Goal: Download file/media

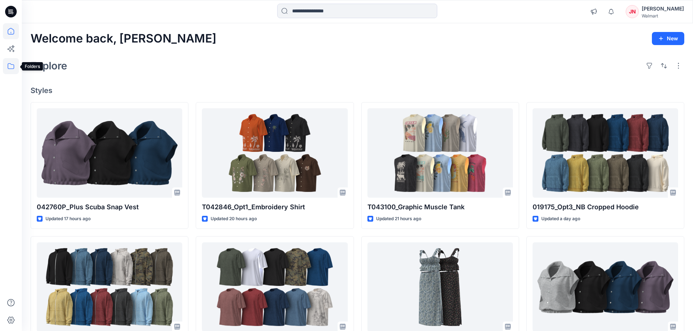
click at [10, 67] on icon at bounding box center [11, 66] width 16 height 16
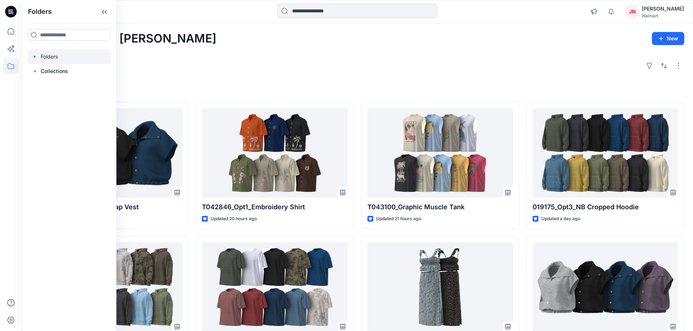
click at [35, 58] on icon "button" at bounding box center [35, 57] width 6 height 6
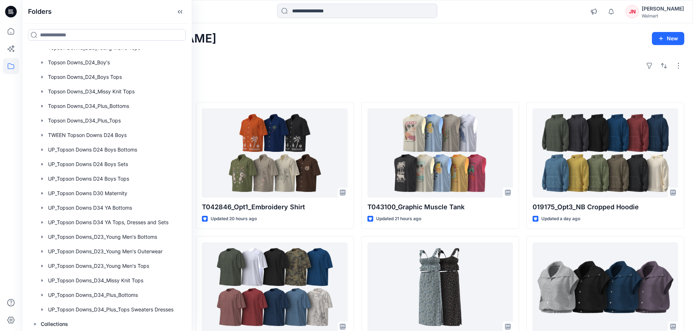
scroll to position [213, 0]
click at [106, 220] on div at bounding box center [107, 222] width 159 height 15
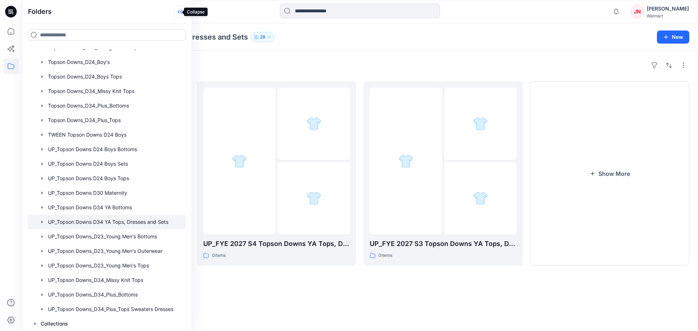
click at [177, 12] on icon at bounding box center [180, 12] width 12 height 12
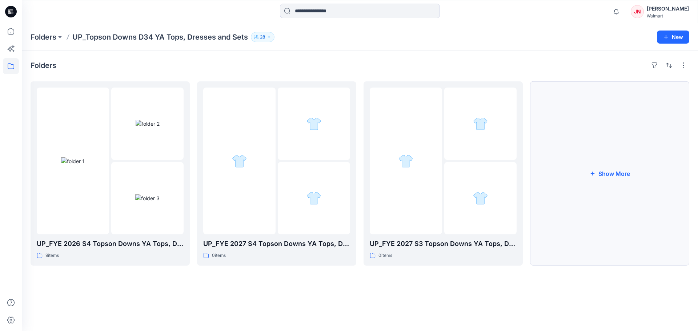
click at [635, 212] on button "Show More" at bounding box center [609, 173] width 159 height 184
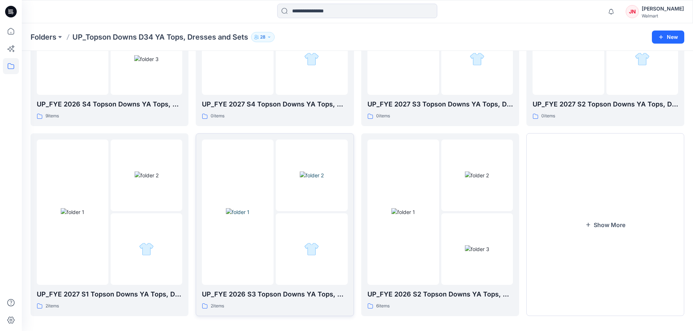
scroll to position [144, 0]
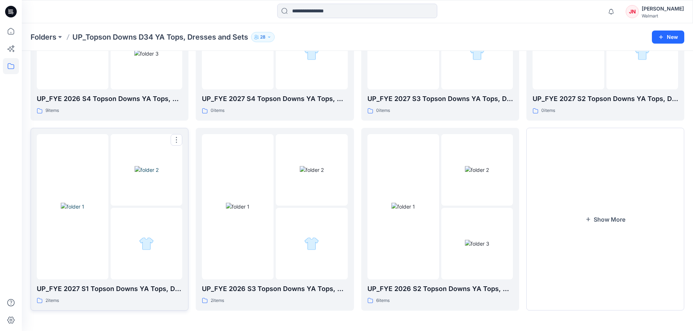
click at [82, 253] on div at bounding box center [73, 206] width 72 height 145
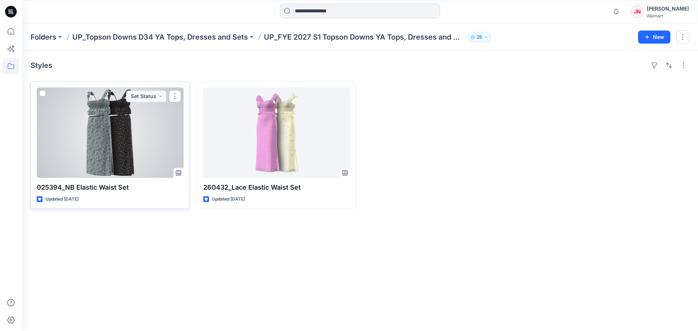
click at [118, 169] on div at bounding box center [110, 133] width 147 height 91
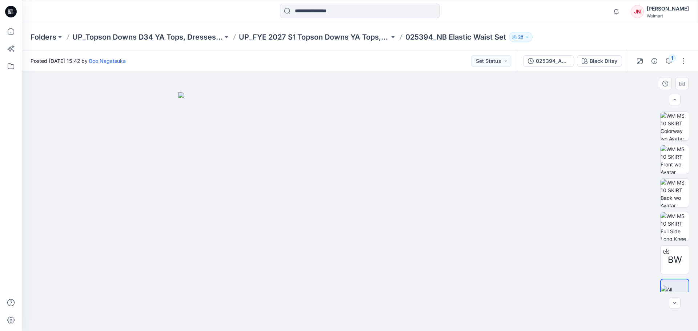
scroll to position [316, 0]
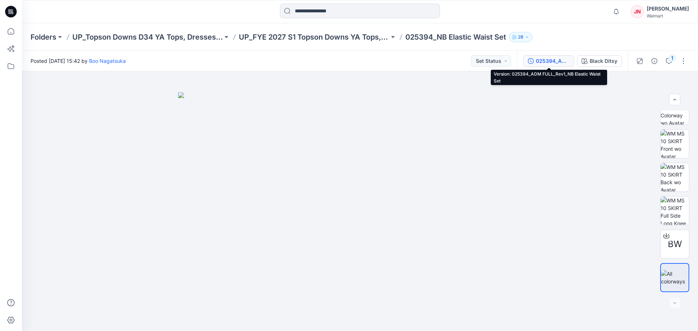
click at [559, 65] on button "025394_ADM FULL_Rev1_NB Elastic Waist Set" at bounding box center [548, 61] width 51 height 12
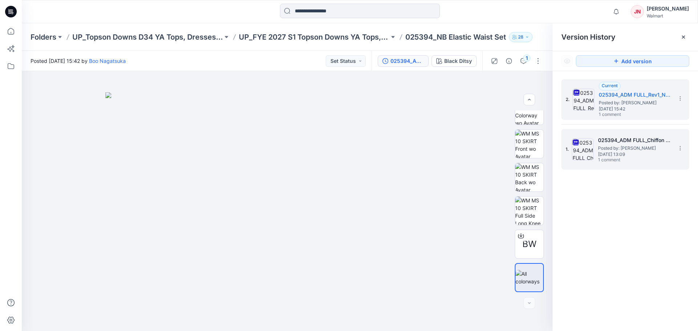
click at [616, 155] on span "[DATE] 13:09" at bounding box center [634, 154] width 73 height 5
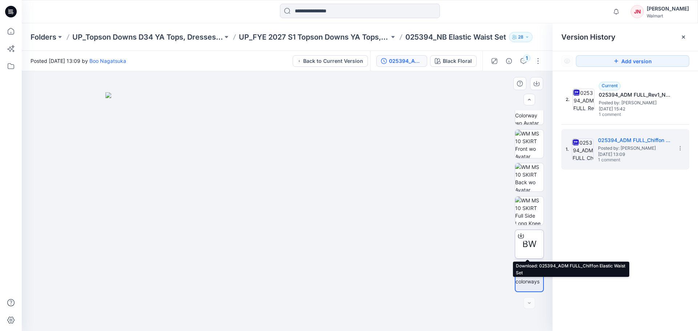
click at [518, 233] on icon at bounding box center [521, 236] width 6 height 6
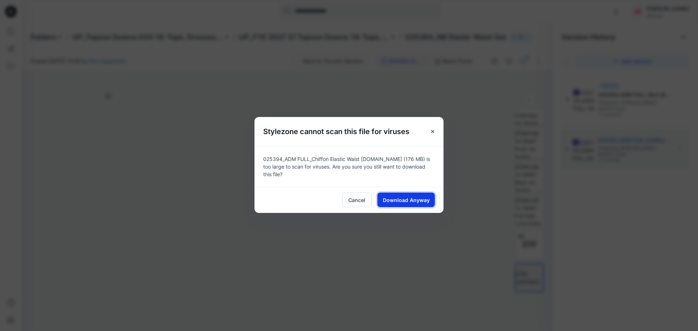
click at [415, 197] on span "Download Anyway" at bounding box center [406, 200] width 47 height 8
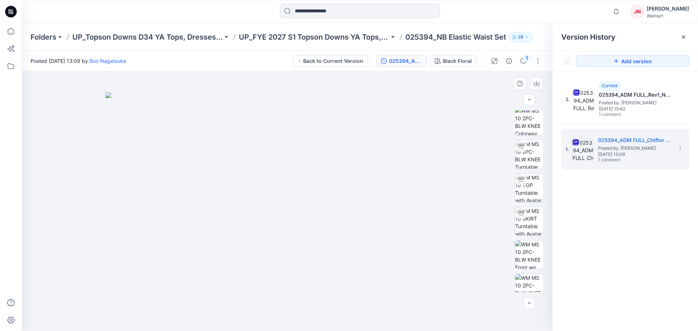
scroll to position [0, 0]
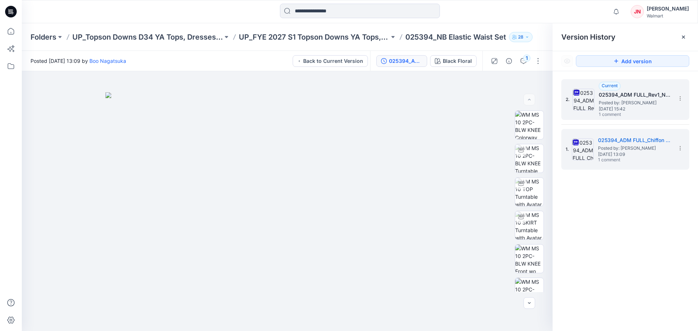
click at [615, 102] on span "Posted by: [PERSON_NAME]" at bounding box center [635, 102] width 73 height 7
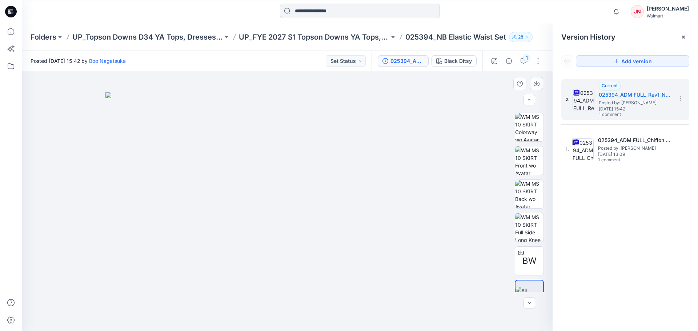
scroll to position [316, 0]
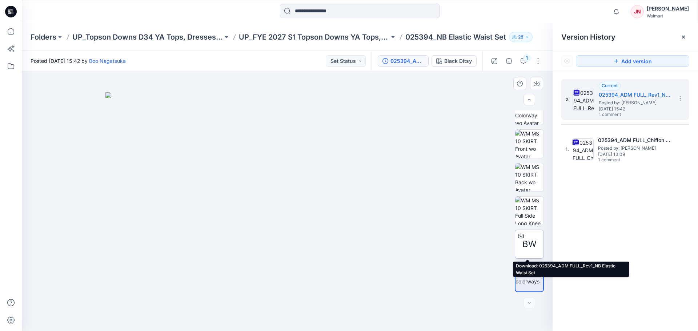
click at [518, 235] on icon at bounding box center [521, 236] width 6 height 6
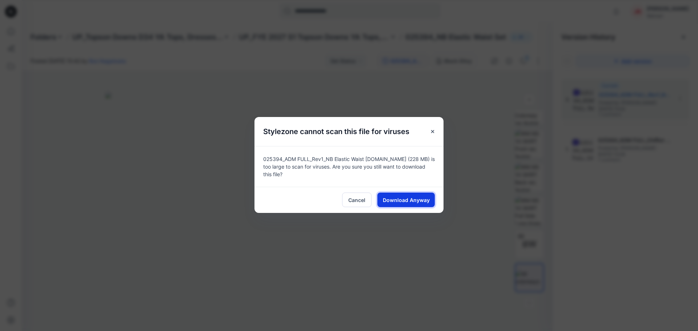
click at [400, 199] on span "Download Anyway" at bounding box center [406, 200] width 47 height 8
